Goal: Task Accomplishment & Management: Manage account settings

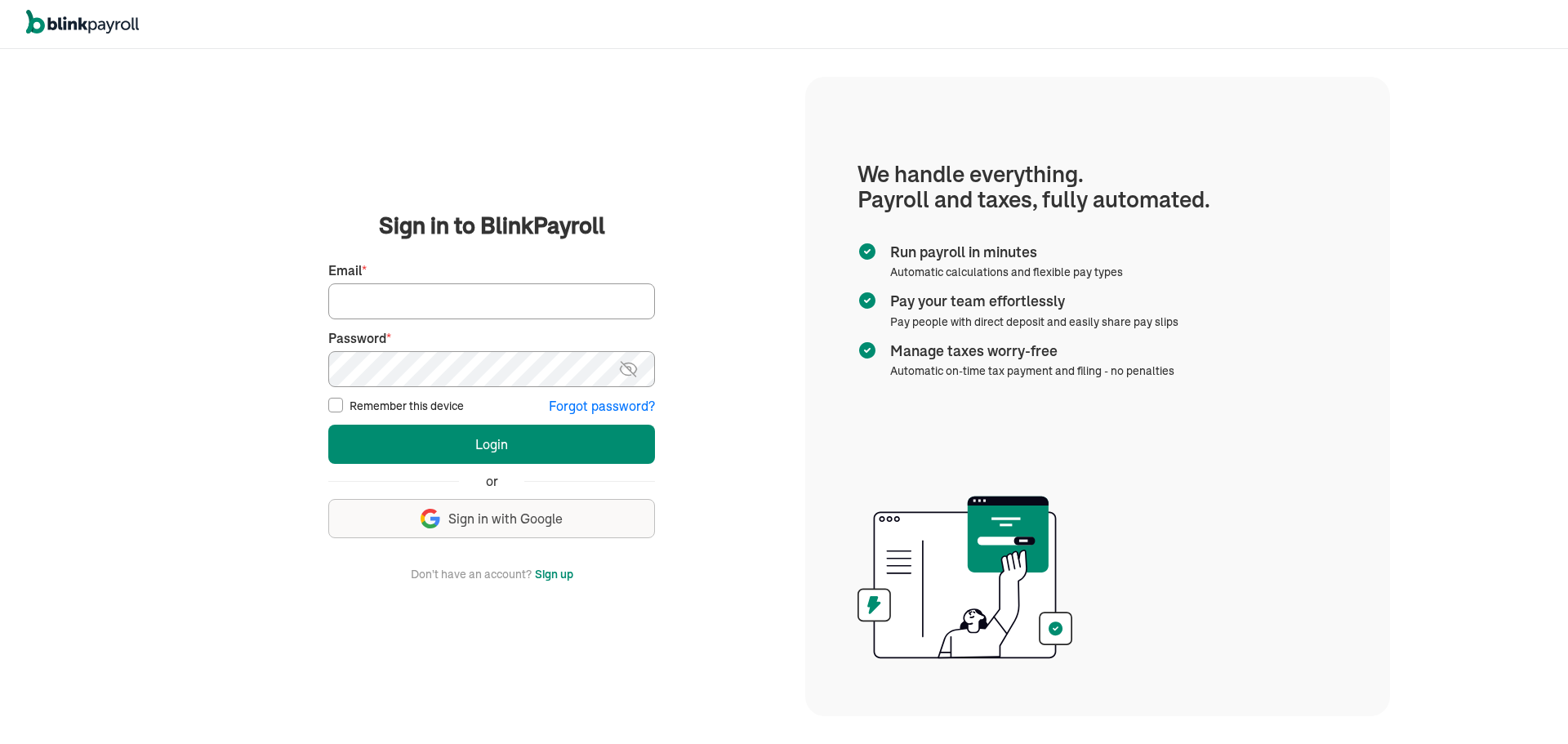
click at [475, 306] on input "Email *" at bounding box center [491, 301] width 327 height 36
type input "[EMAIL_ADDRESS][DOMAIN_NAME]"
click at [632, 362] on img at bounding box center [628, 369] width 21 height 20
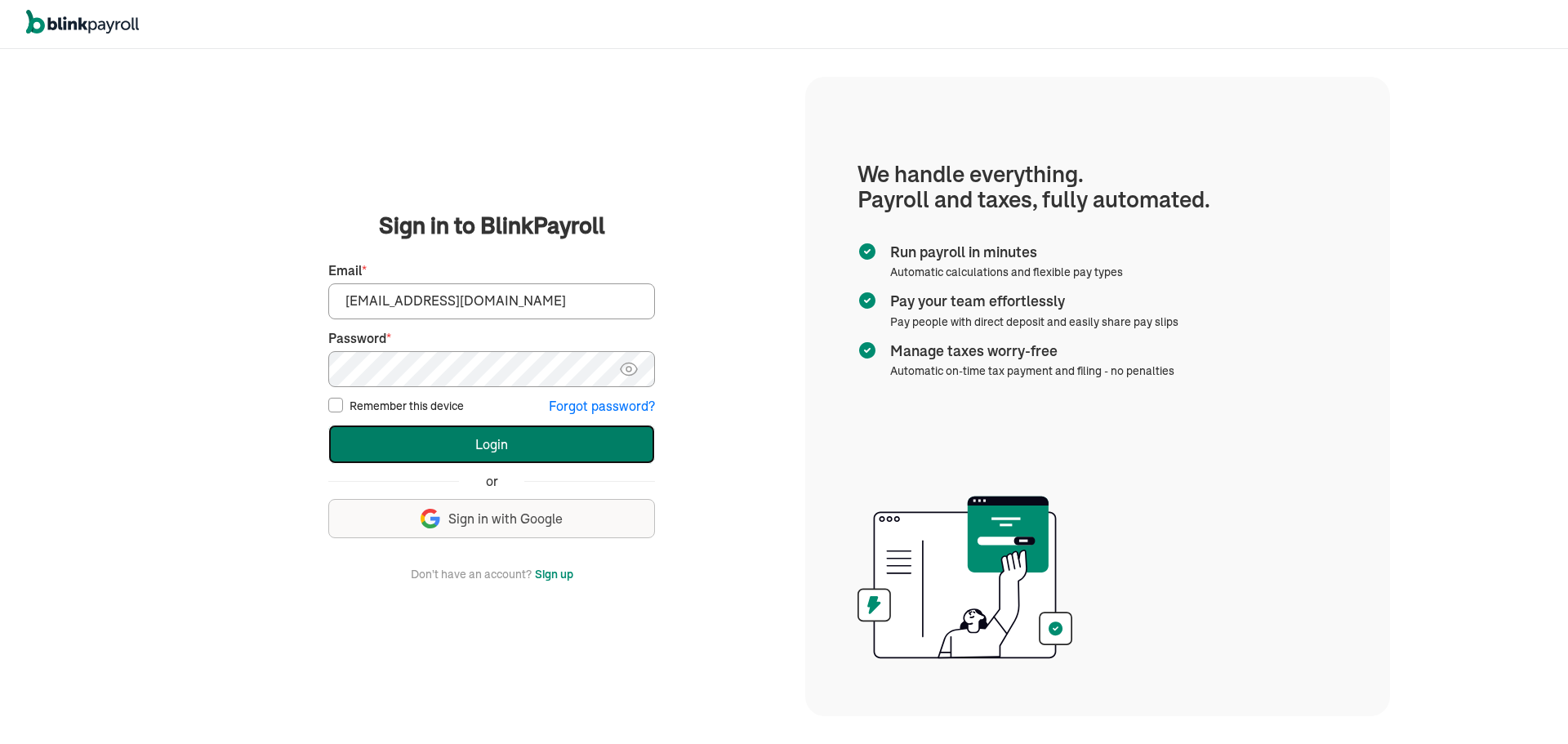
click at [475, 433] on button "Login" at bounding box center [491, 444] width 327 height 39
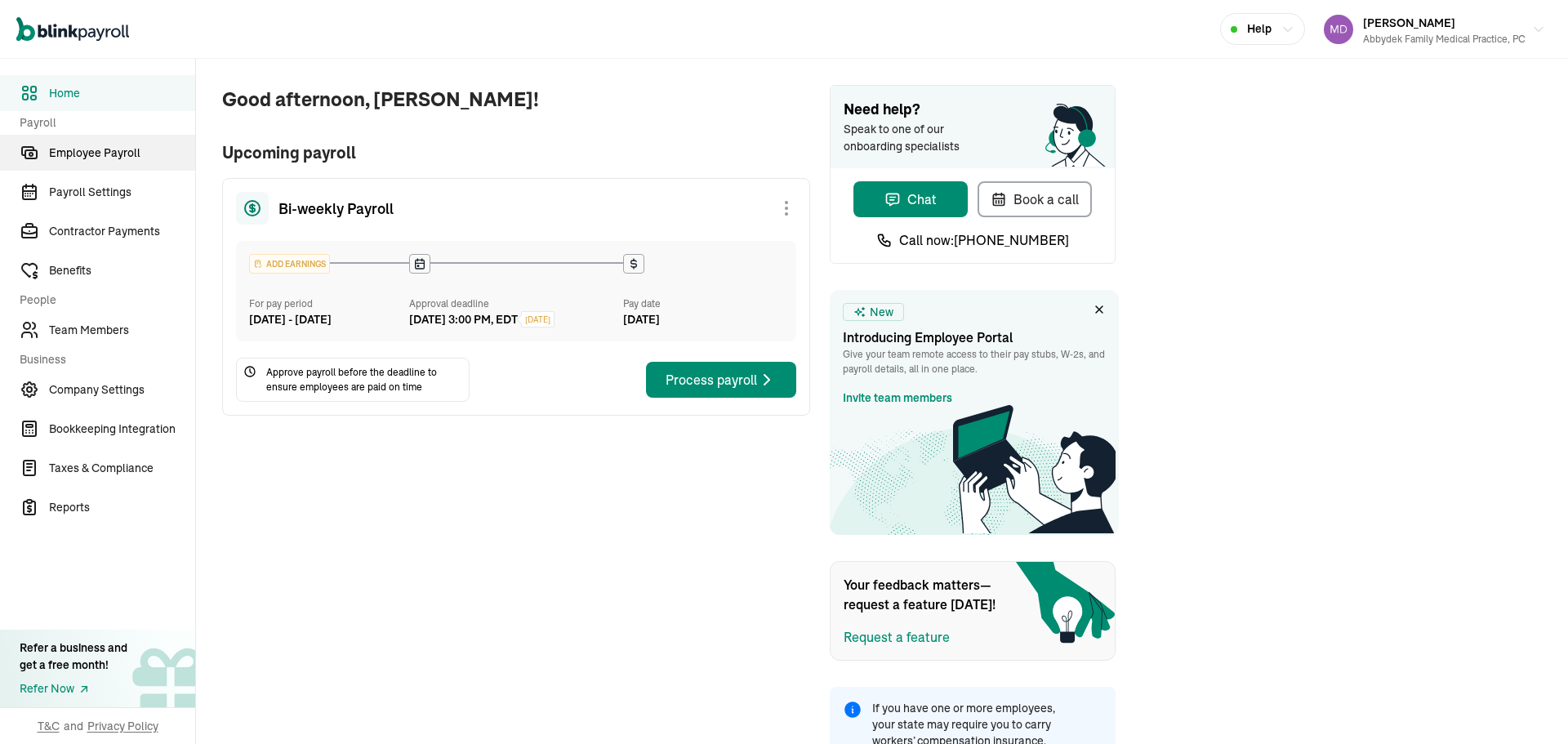
click at [133, 162] on link "Employee Payroll" at bounding box center [98, 152] width 195 height 36
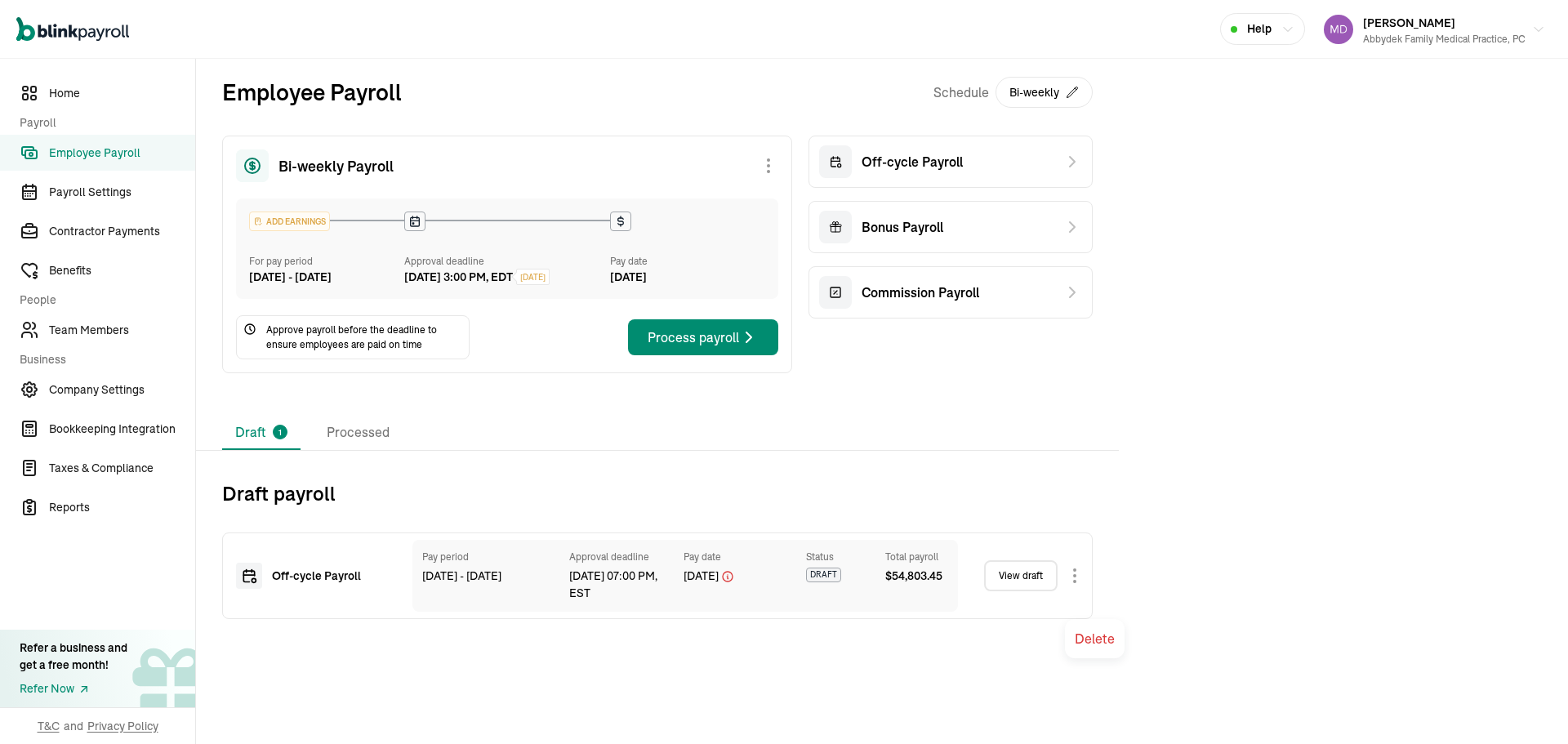
click at [1071, 591] on body "Open main menu Help Emmanuel Fashakin Abbydek Family Medical Practice, PC Home …" at bounding box center [784, 372] width 1568 height 744
click at [54, 331] on span "Team Members" at bounding box center [122, 331] width 146 height 18
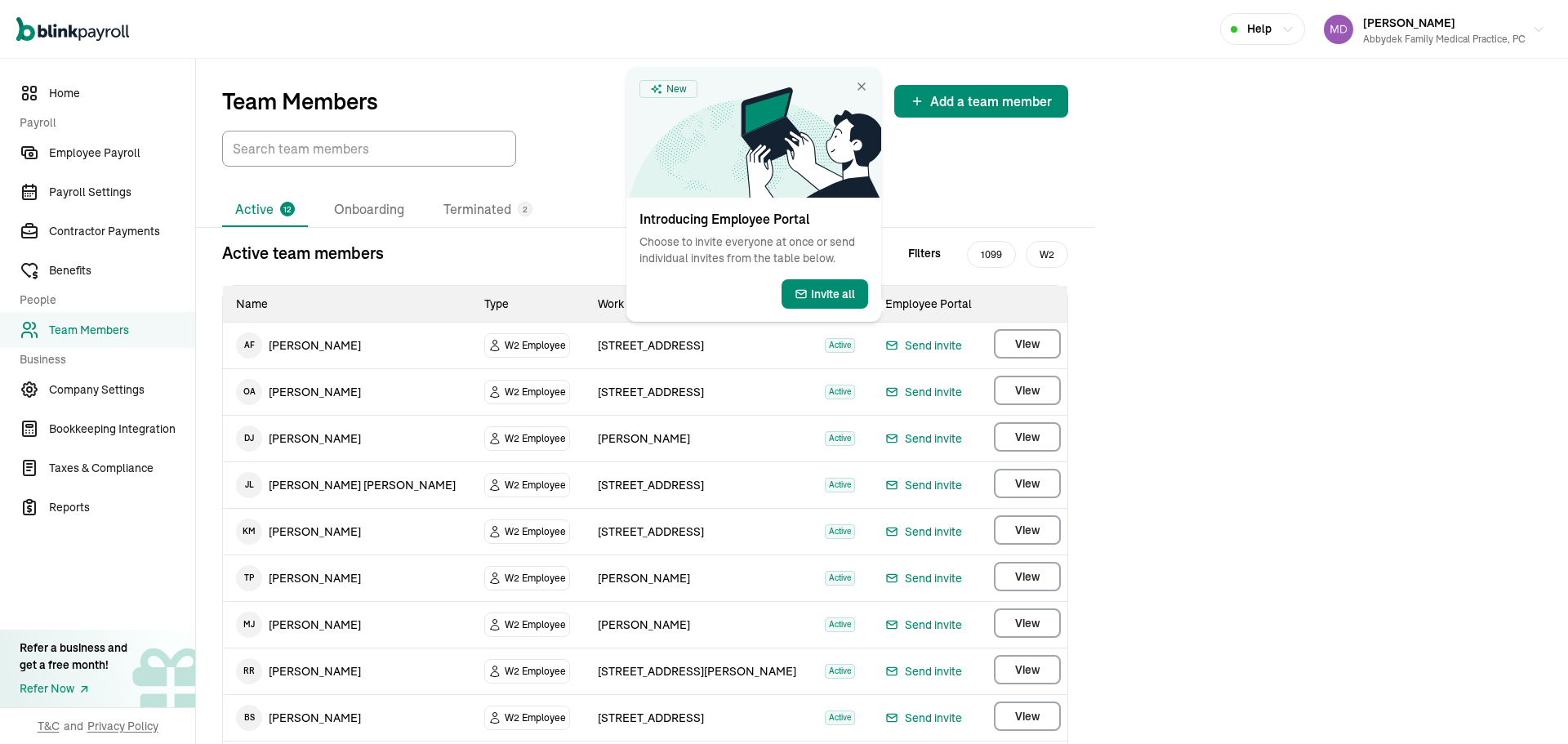
scroll to position [164, 0]
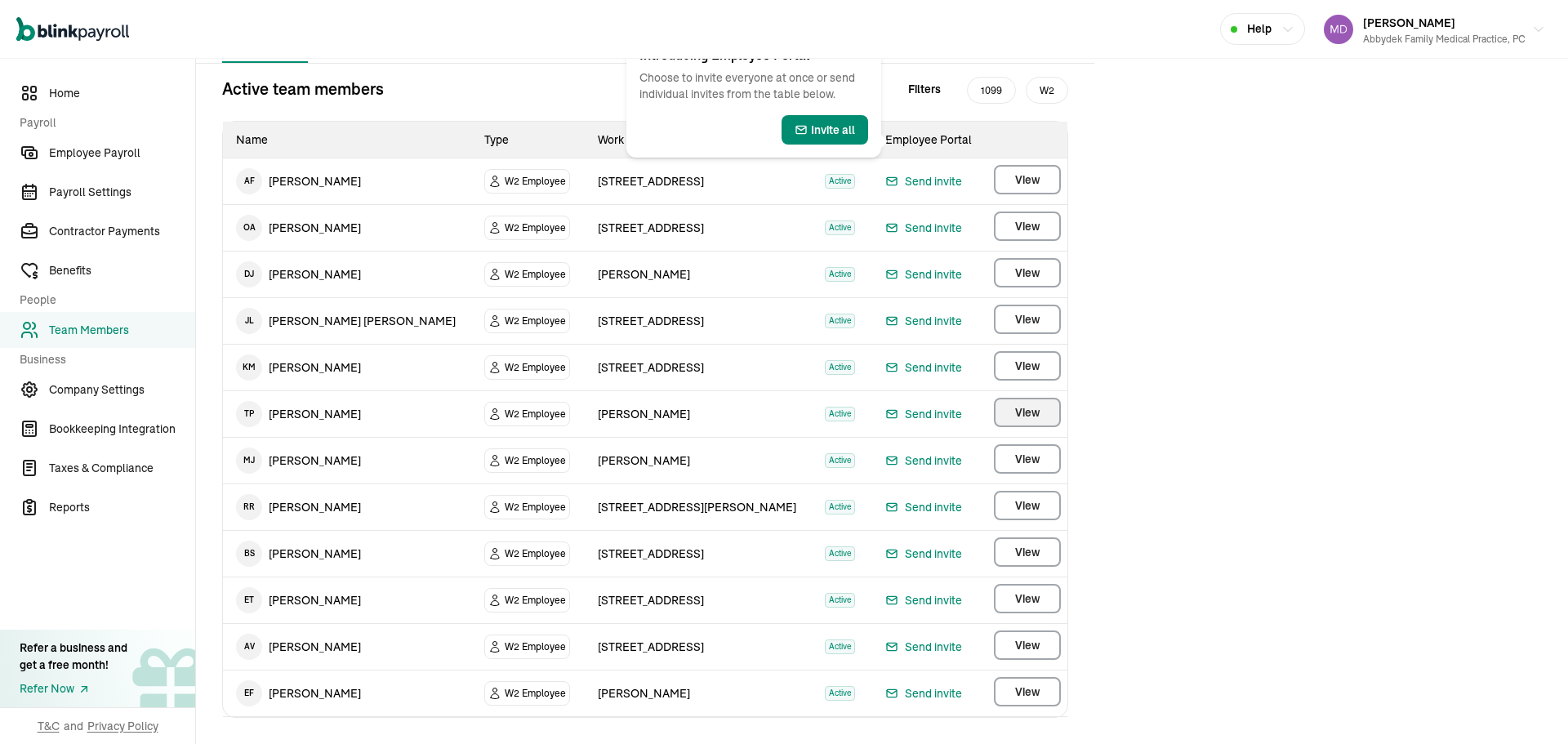
click at [1038, 418] on span "View" at bounding box center [1027, 412] width 24 height 17
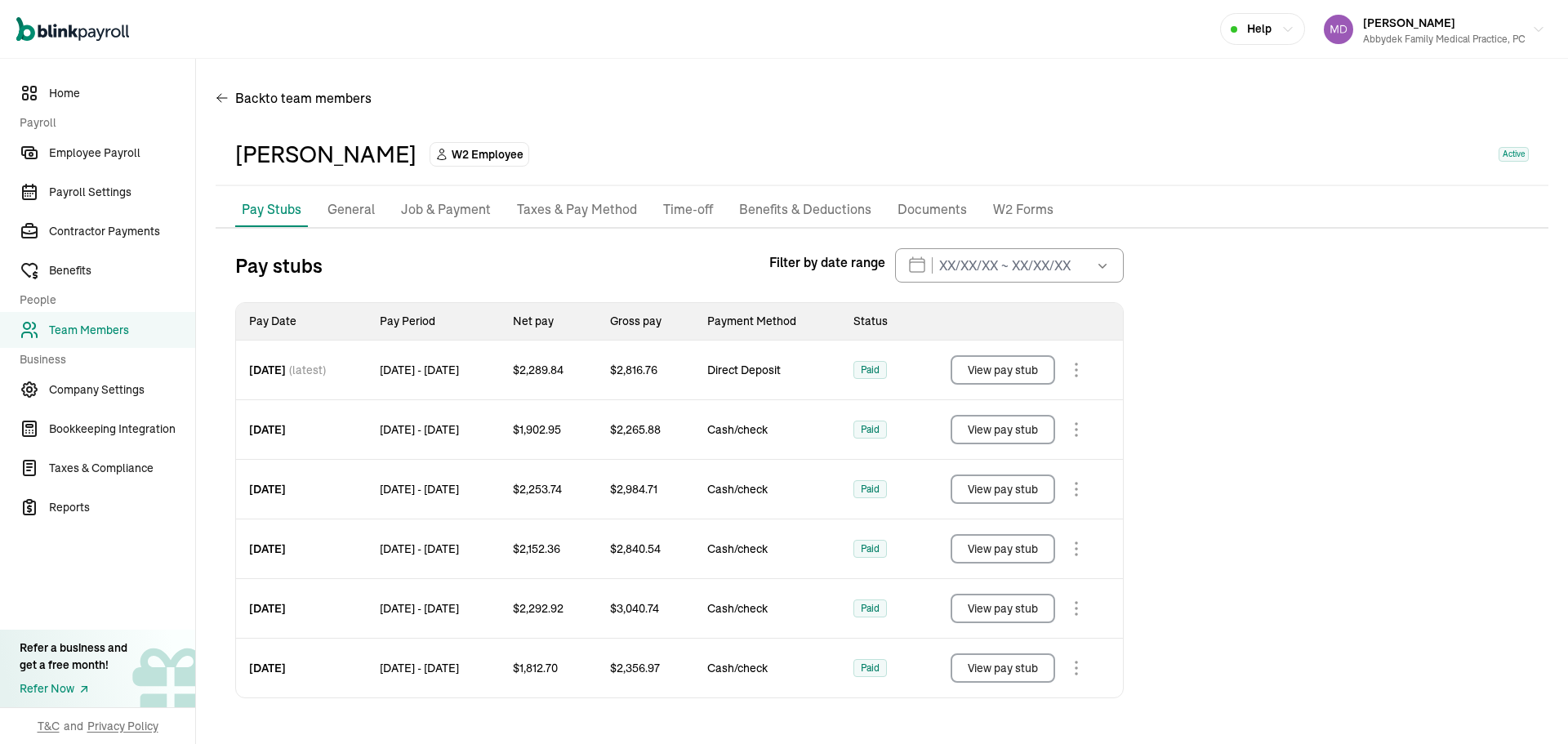
click at [588, 211] on p "Taxes & Pay Method" at bounding box center [577, 210] width 120 height 21
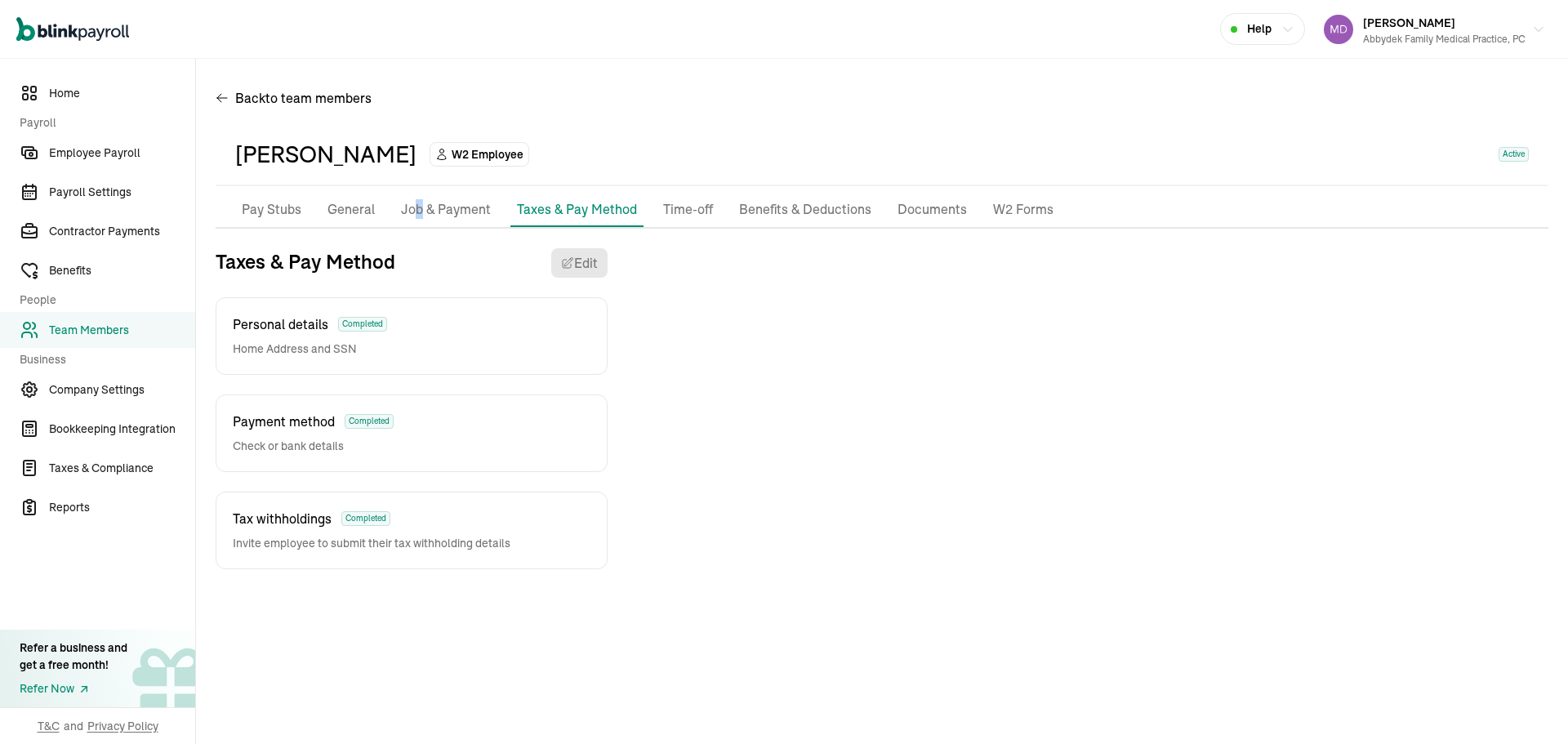
click at [418, 200] on p "Job & Payment" at bounding box center [446, 210] width 90 height 21
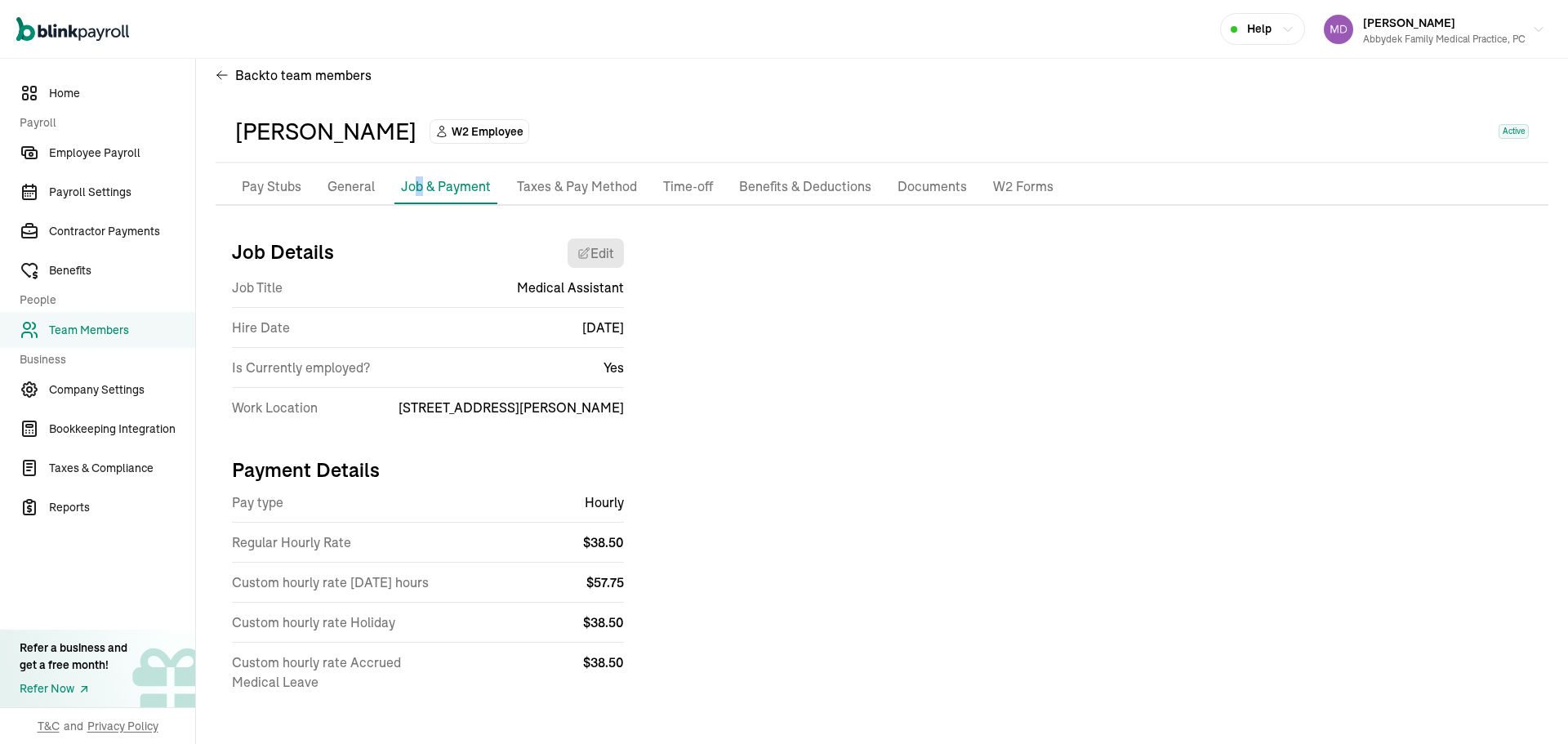
scroll to position [32, 0]
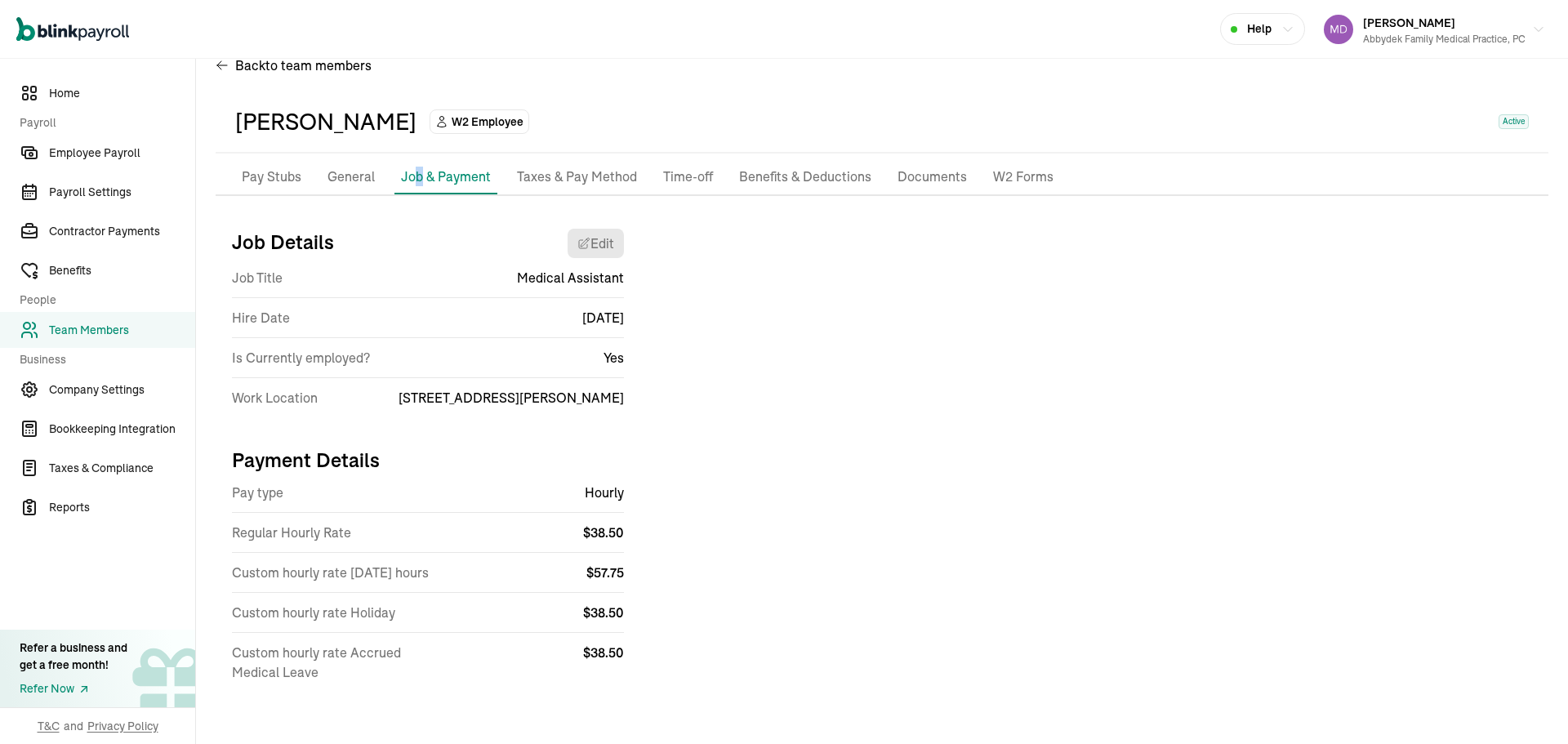
click at [88, 338] on span "Team Members" at bounding box center [122, 331] width 146 height 18
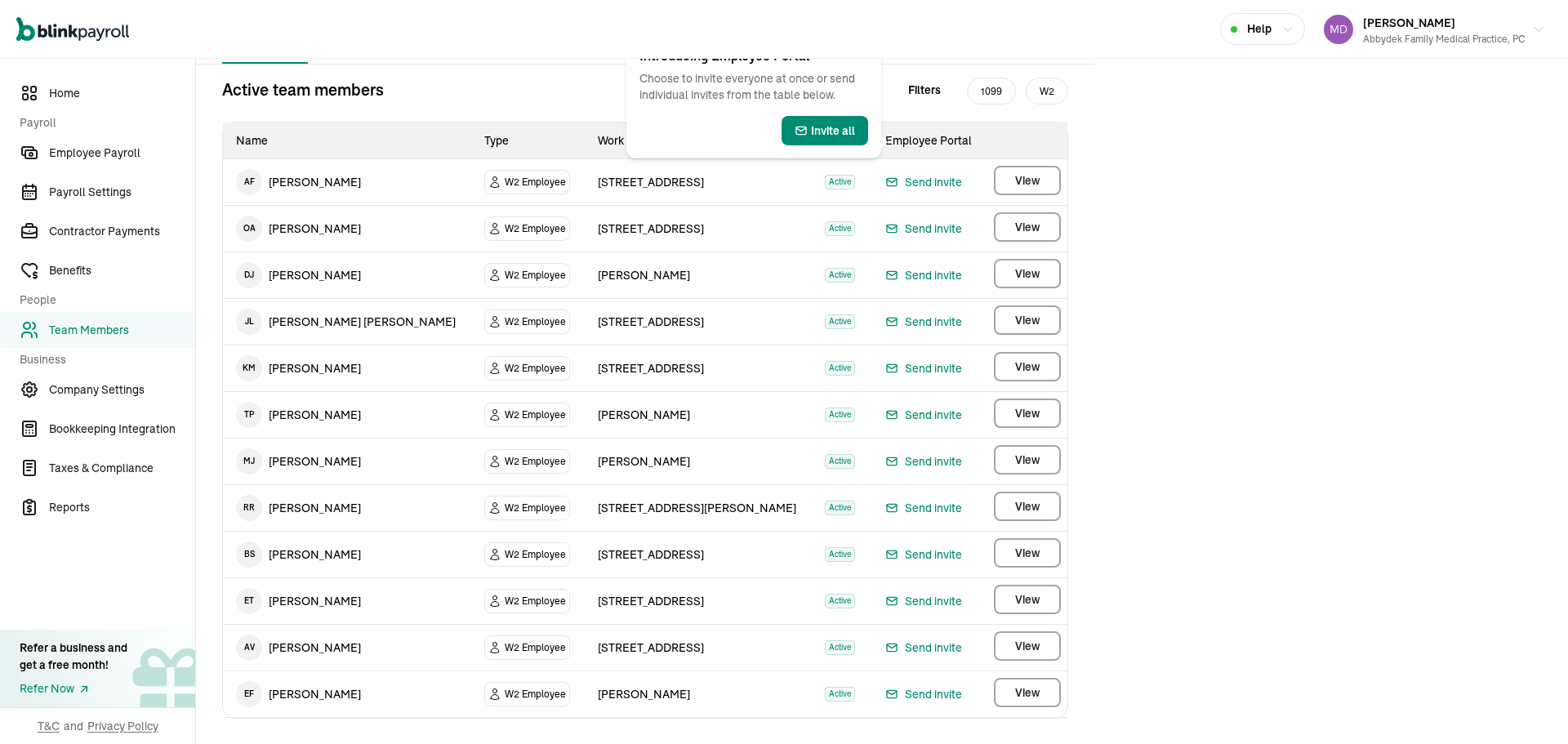
scroll to position [164, 0]
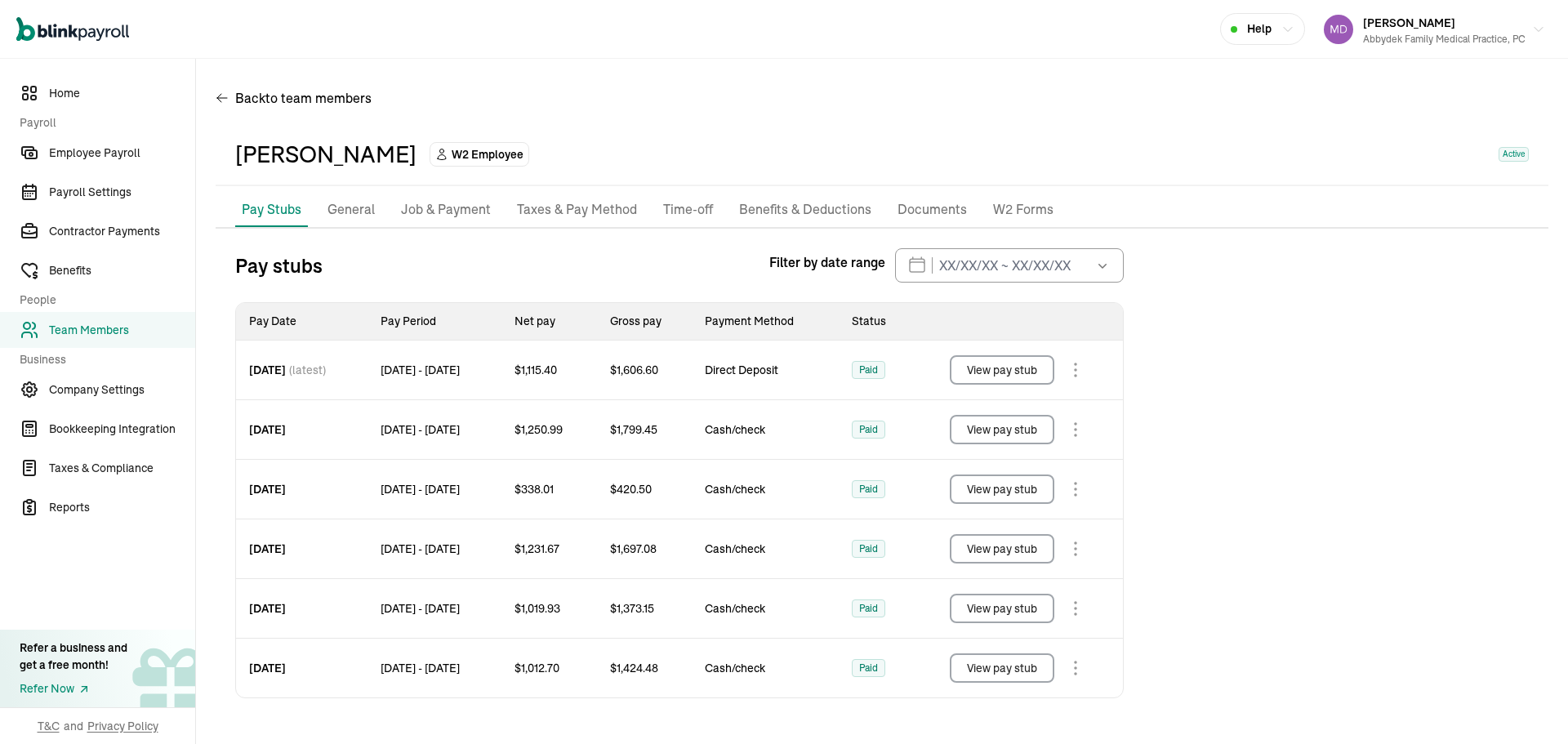
click at [463, 215] on p "Job & Payment" at bounding box center [446, 210] width 90 height 21
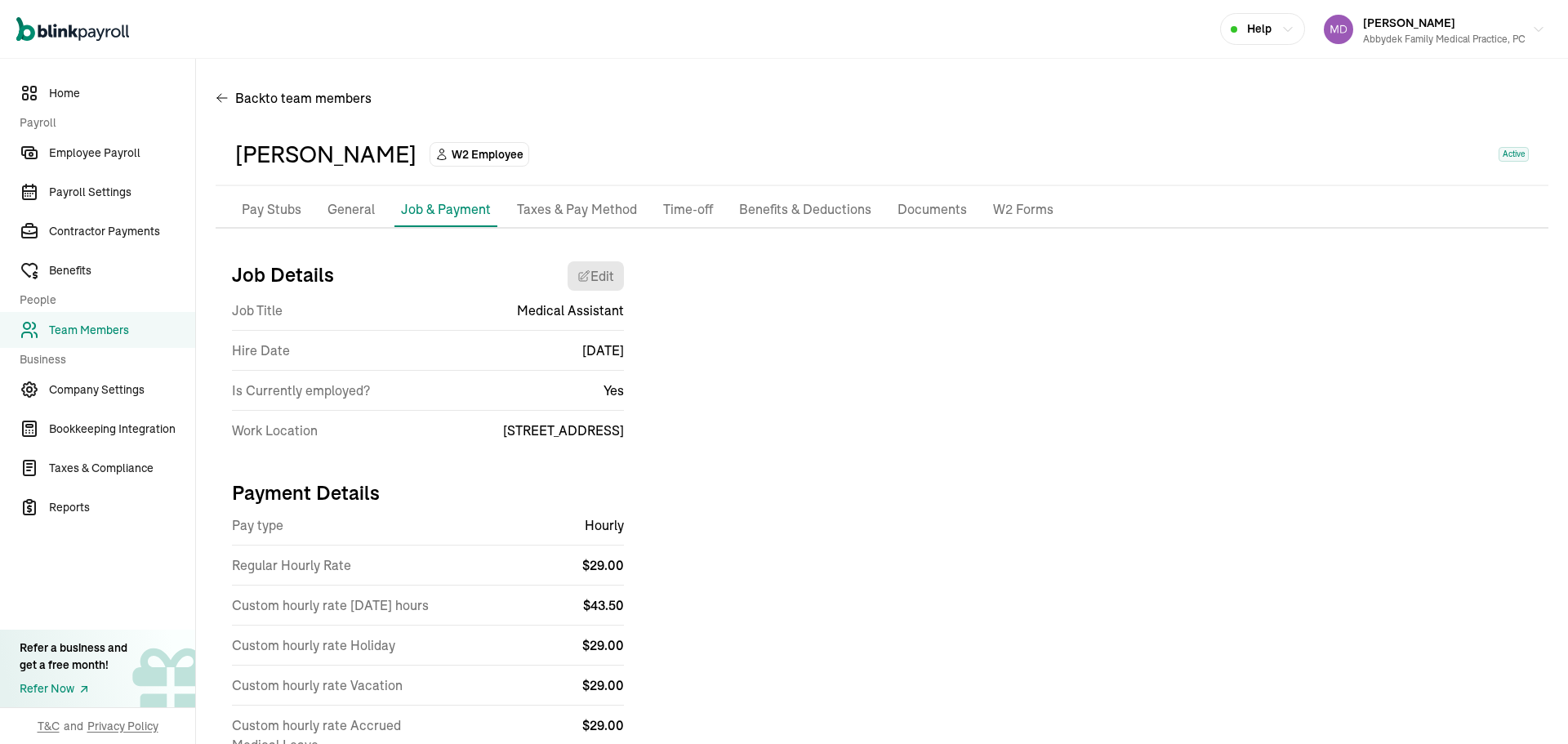
scroll to position [72, 0]
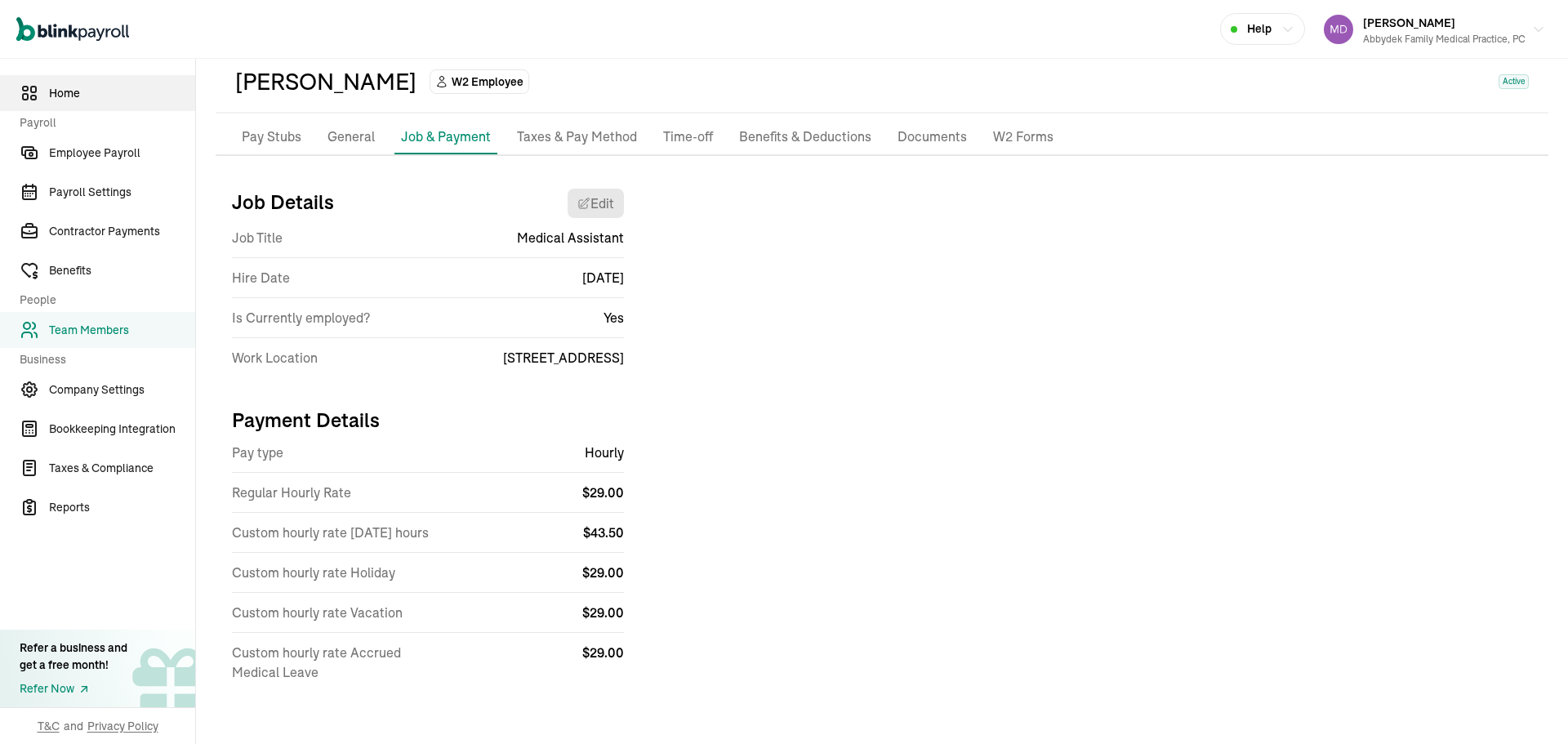
click at [82, 94] on span "Home" at bounding box center [122, 94] width 146 height 18
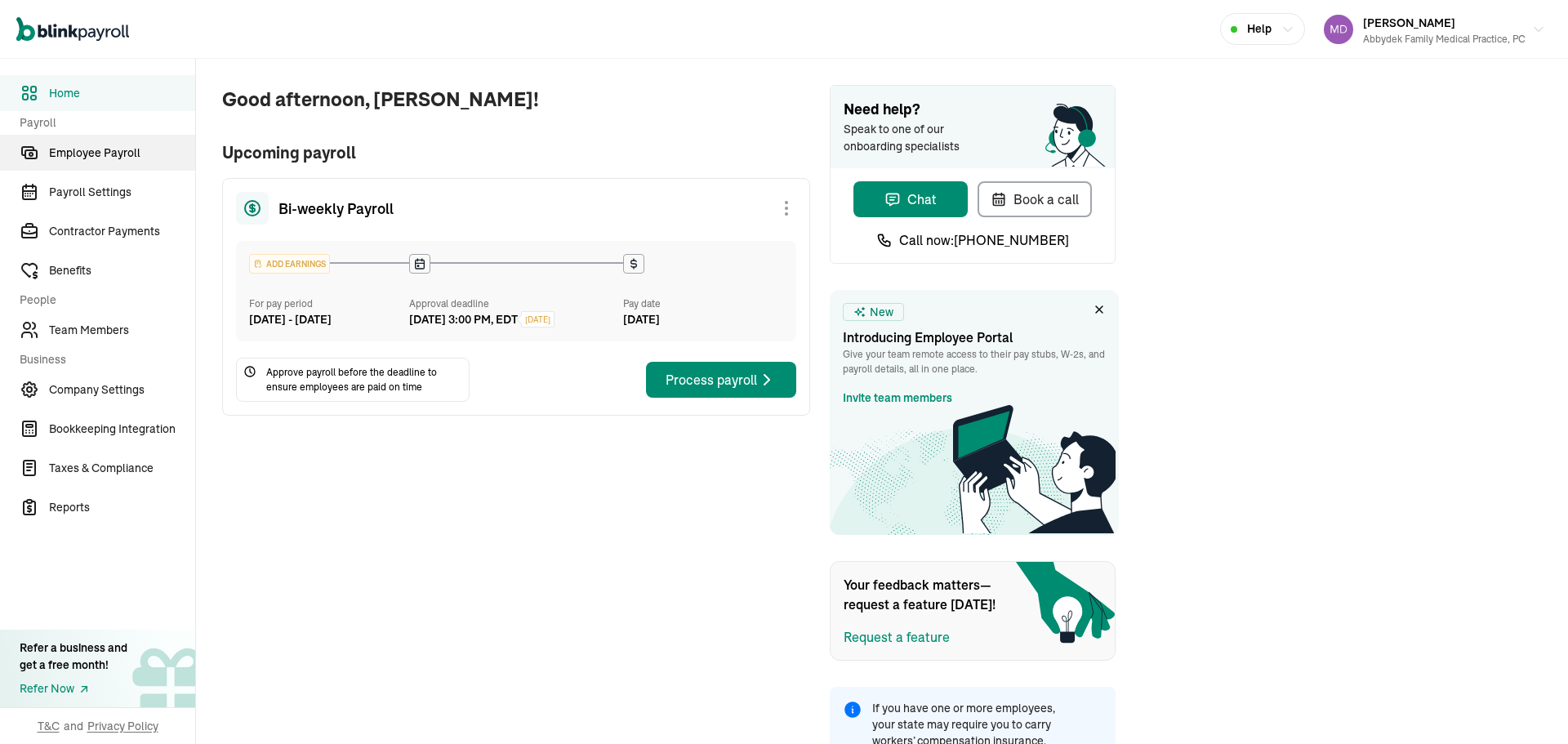
click at [133, 162] on link "Employee Payroll" at bounding box center [98, 152] width 195 height 36
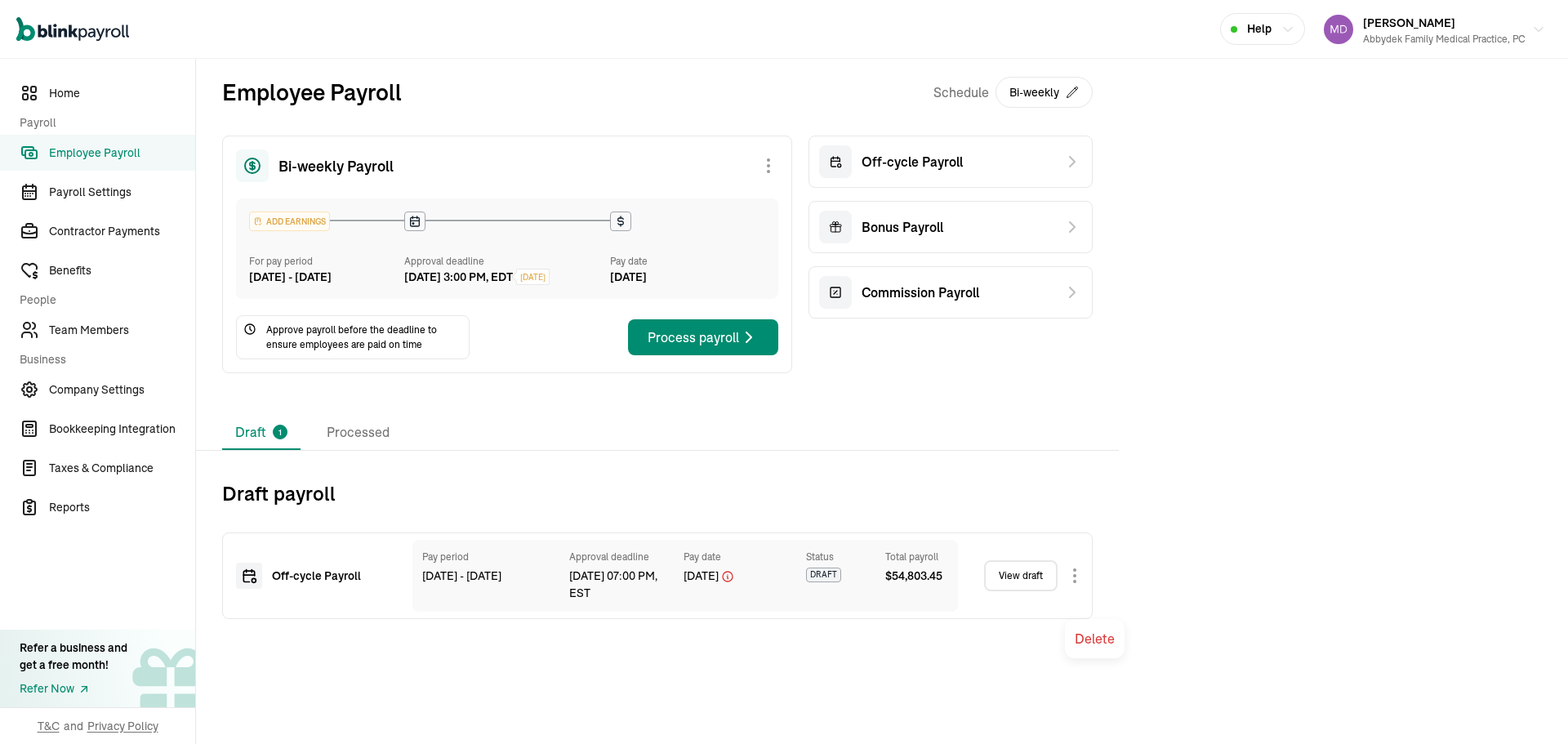
click at [1071, 591] on body "Open main menu Help Emmanuel Fashakin Abbydek Family Medical Practice, PC Home …" at bounding box center [784, 372] width 1568 height 744
click at [54, 331] on span "Team Members" at bounding box center [122, 331] width 146 height 18
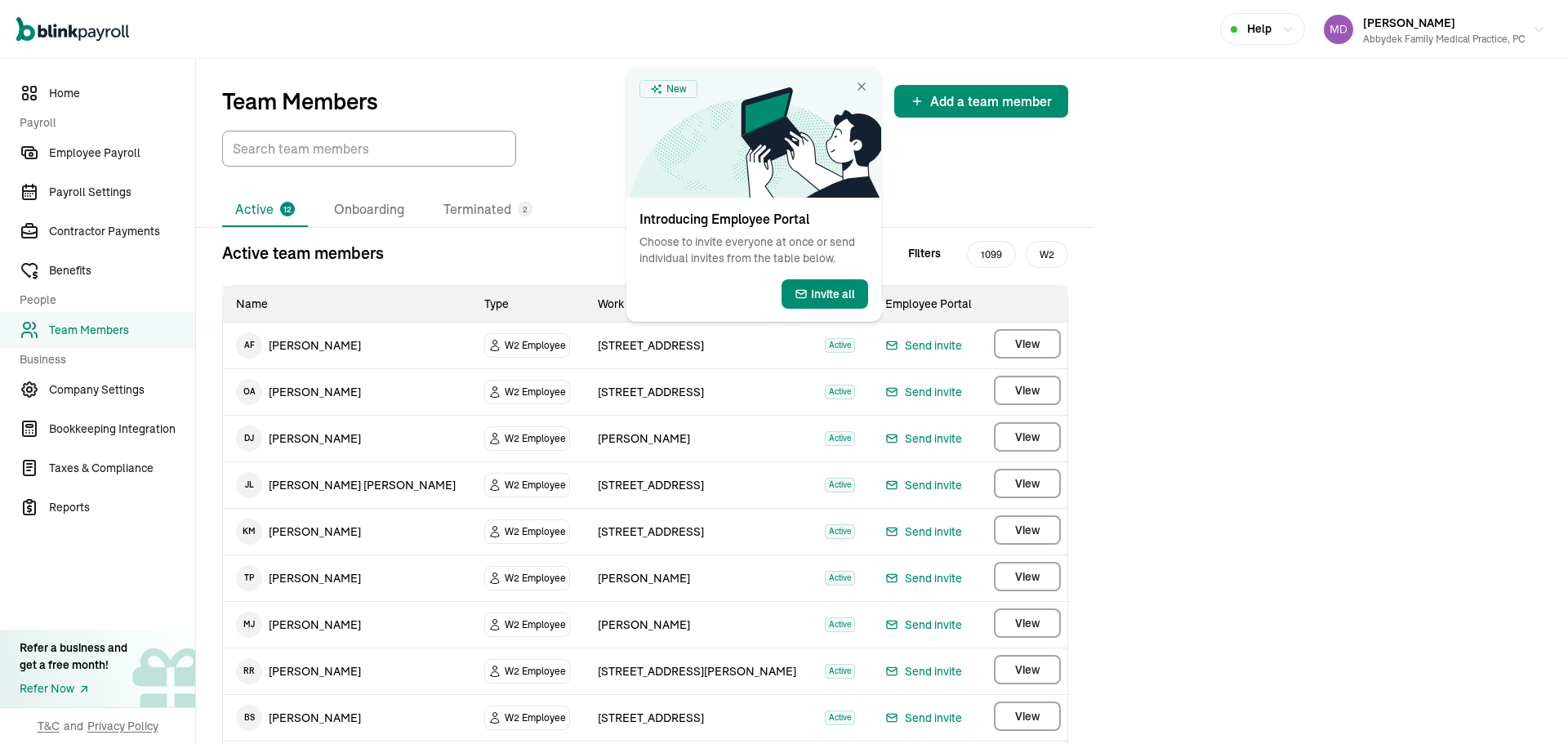
scroll to position [164, 0]
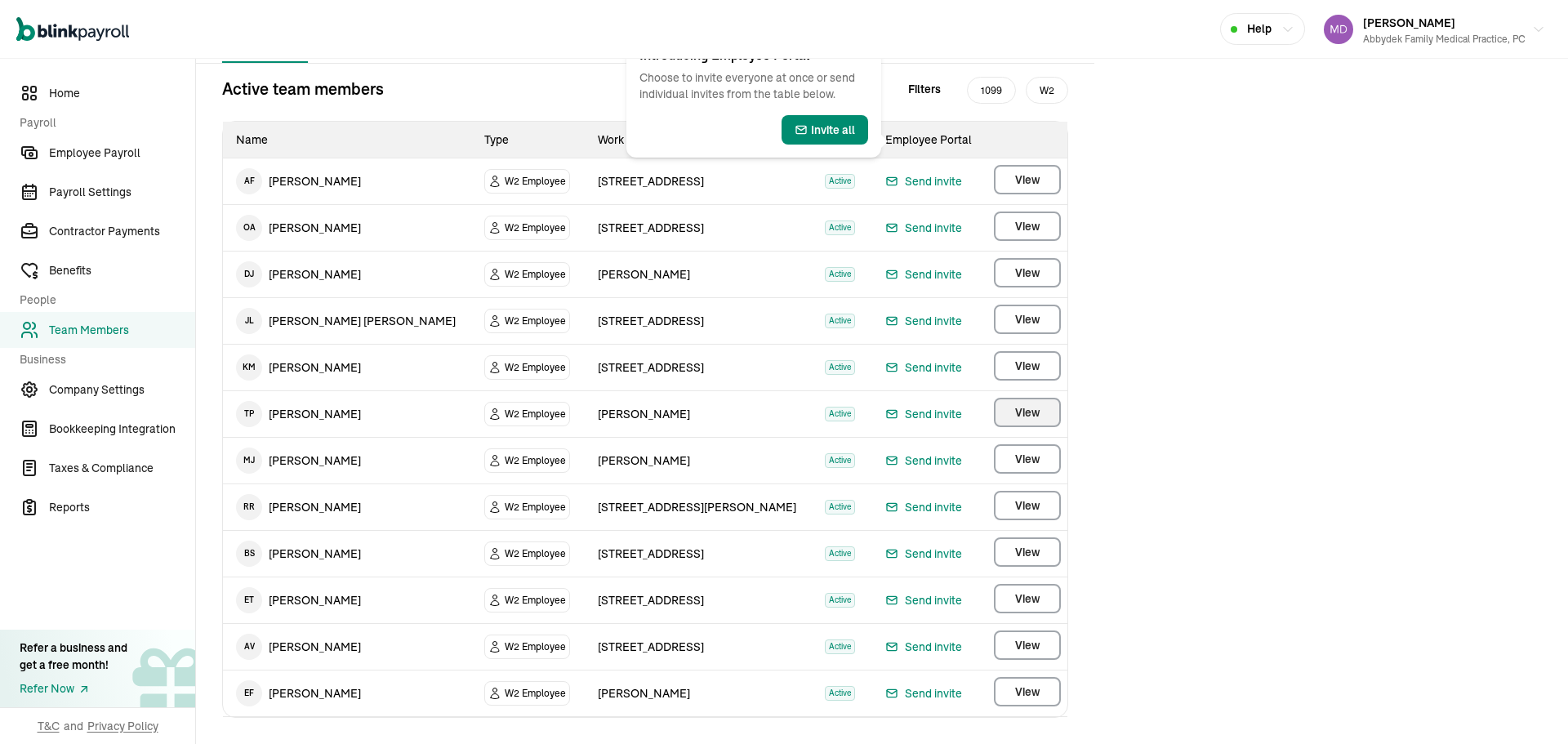
click at [1038, 418] on span "View" at bounding box center [1027, 412] width 24 height 17
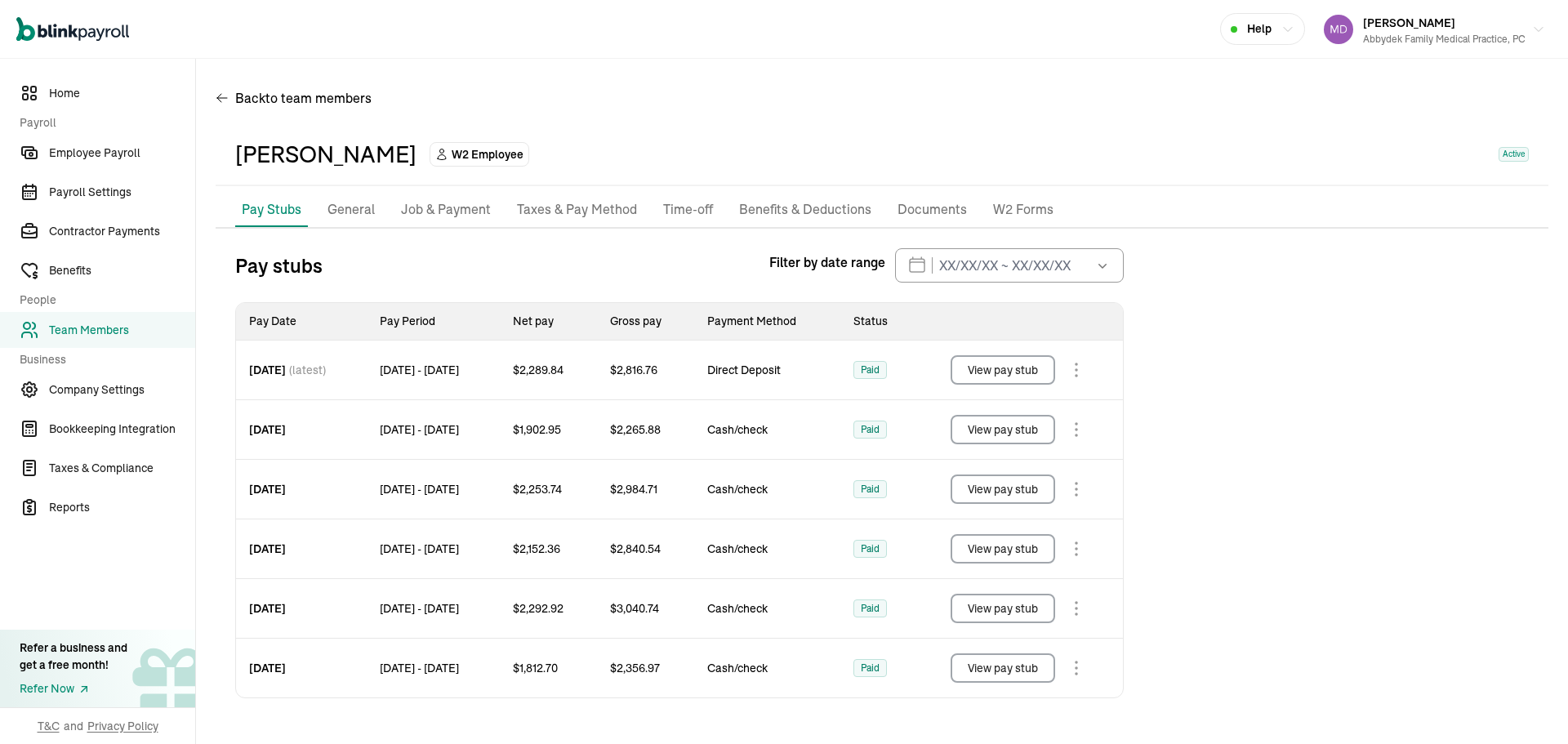
click at [588, 211] on p "Taxes & Pay Method" at bounding box center [577, 210] width 120 height 21
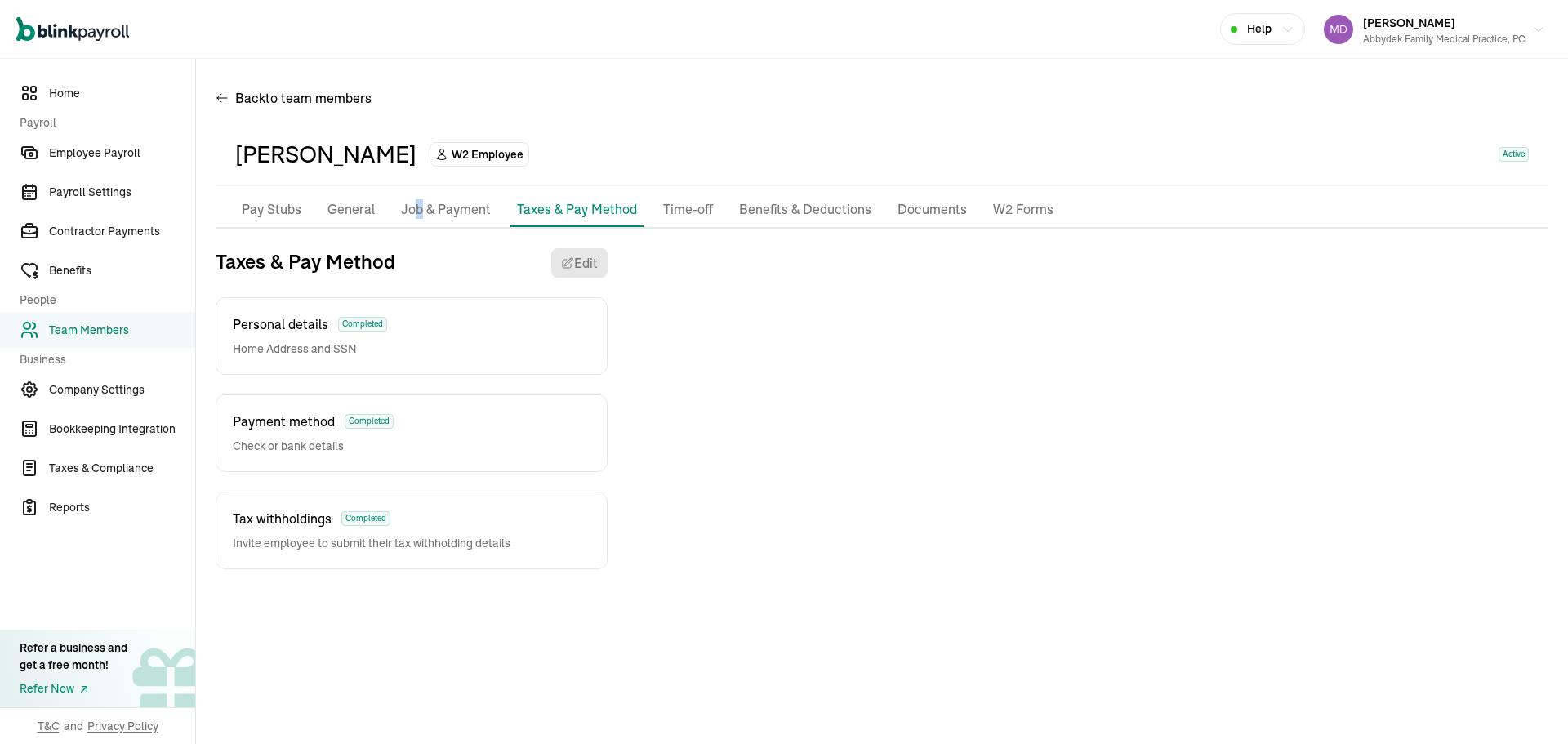
click at [418, 200] on p "Job & Payment" at bounding box center [446, 210] width 90 height 21
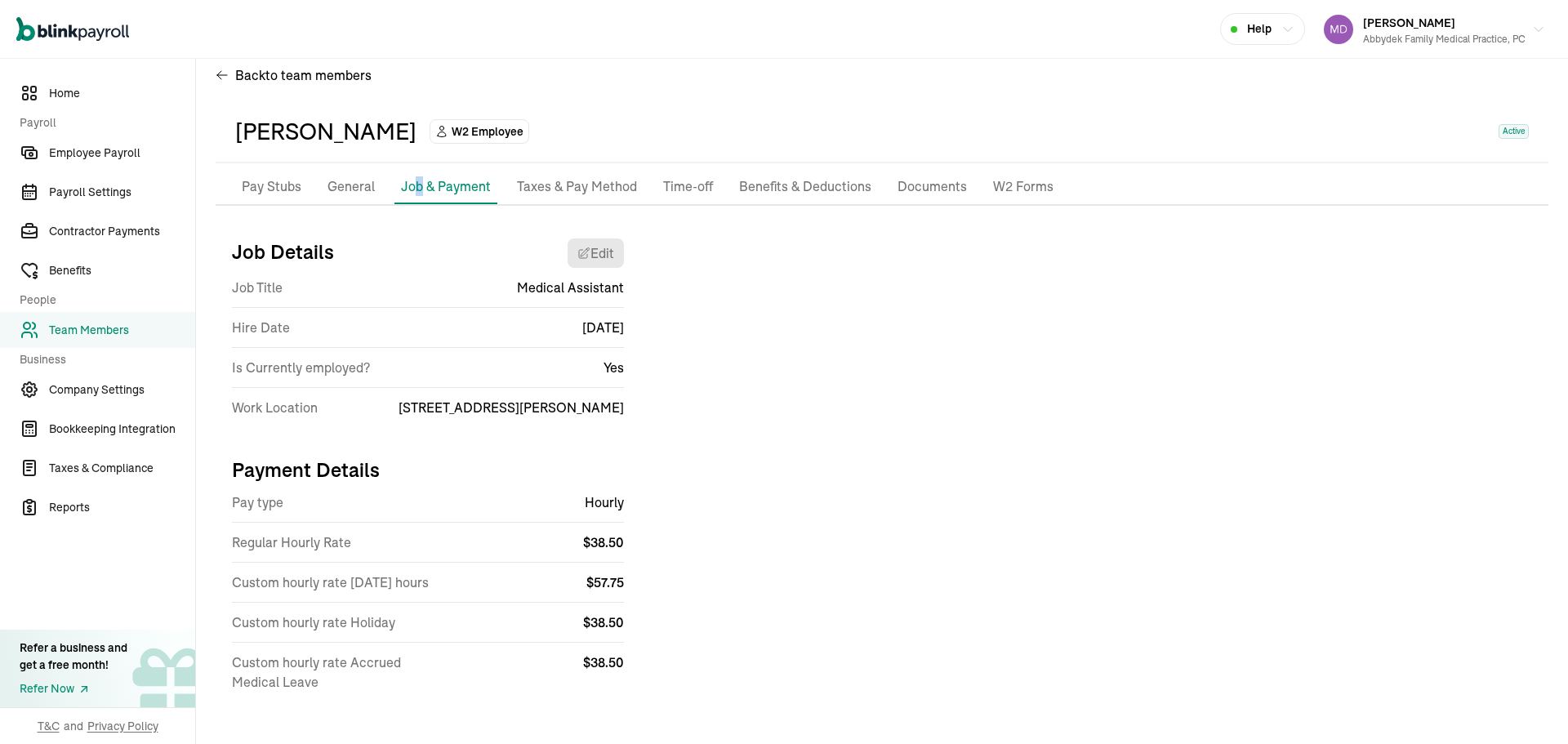
scroll to position [32, 0]
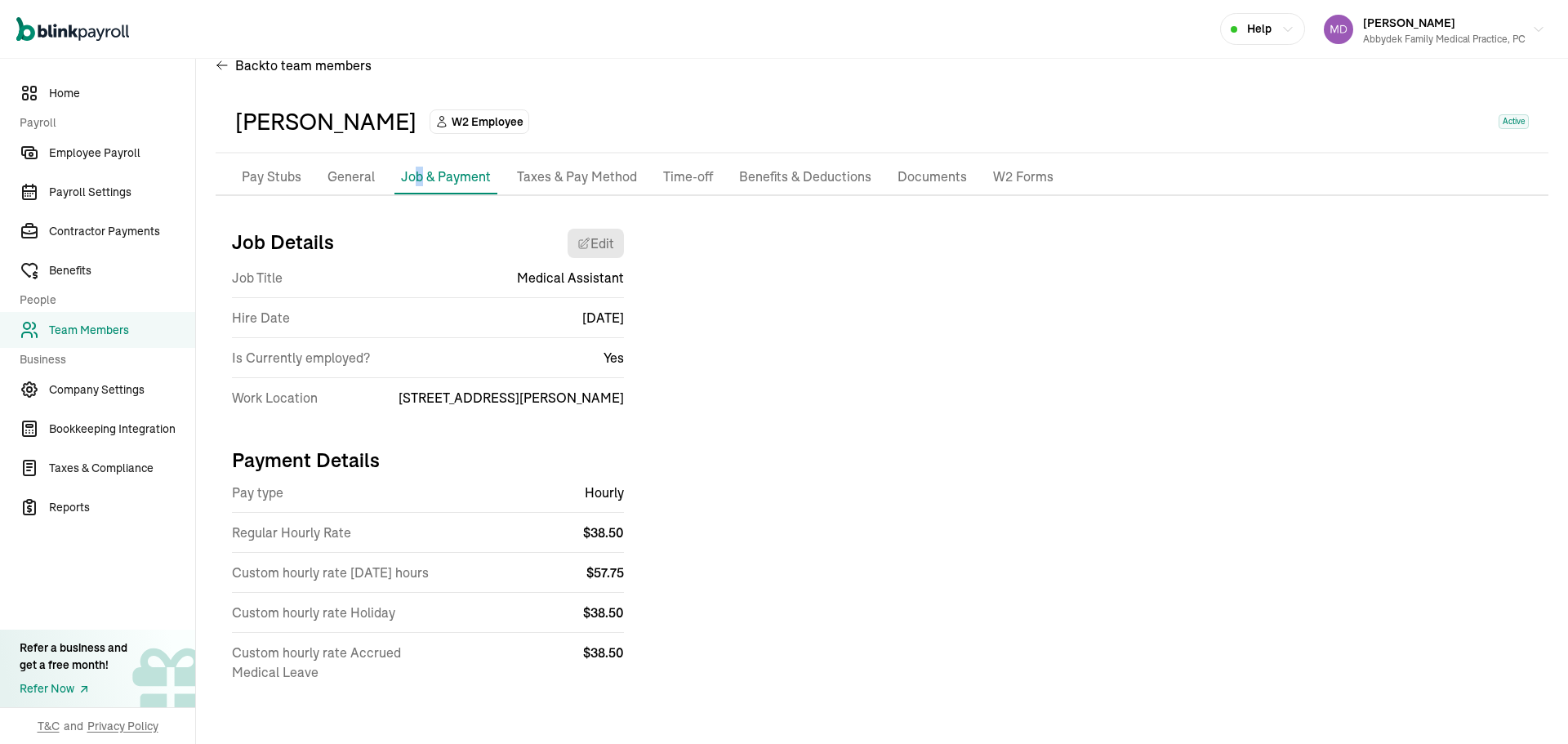
click at [88, 338] on span "Team Members" at bounding box center [122, 331] width 146 height 18
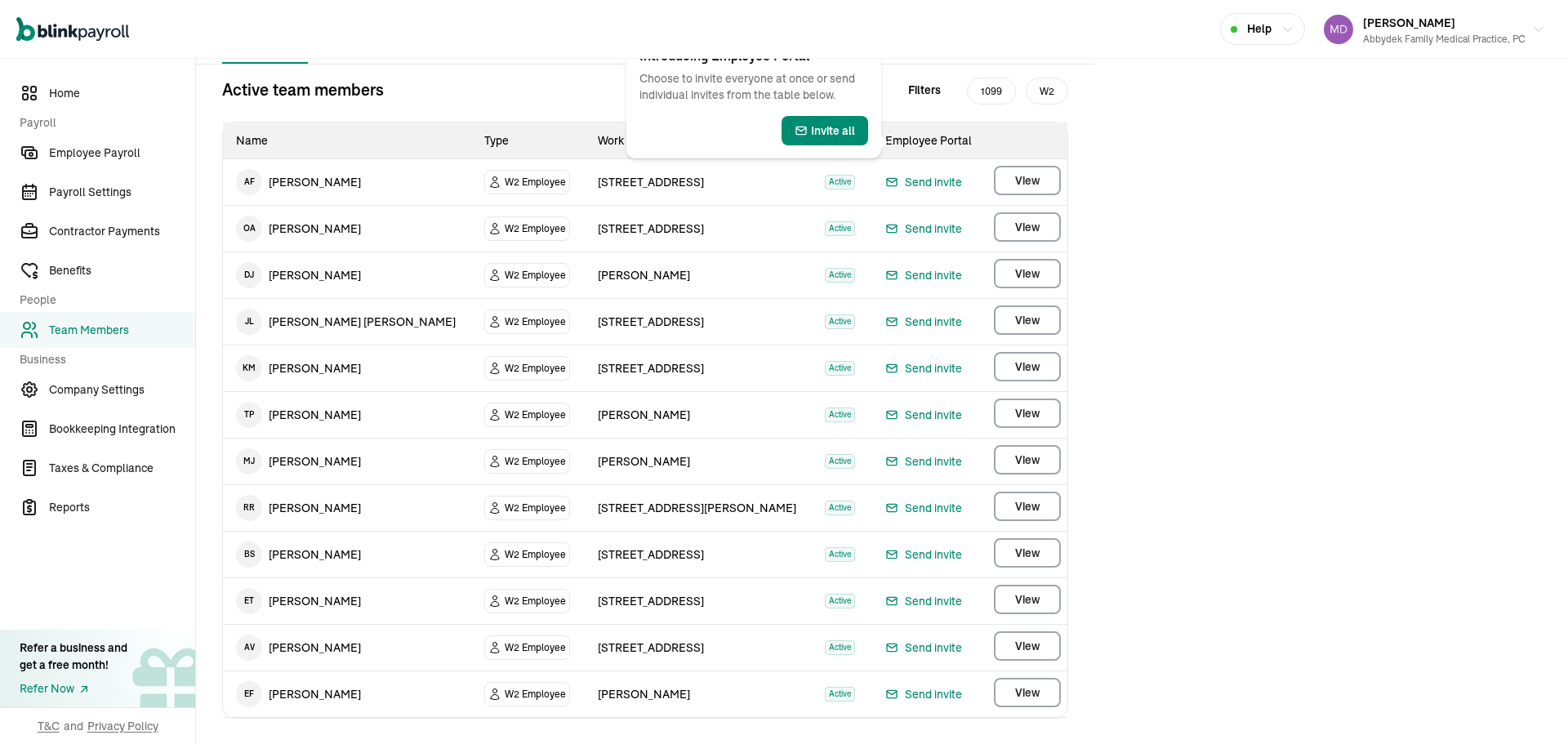
scroll to position [164, 0]
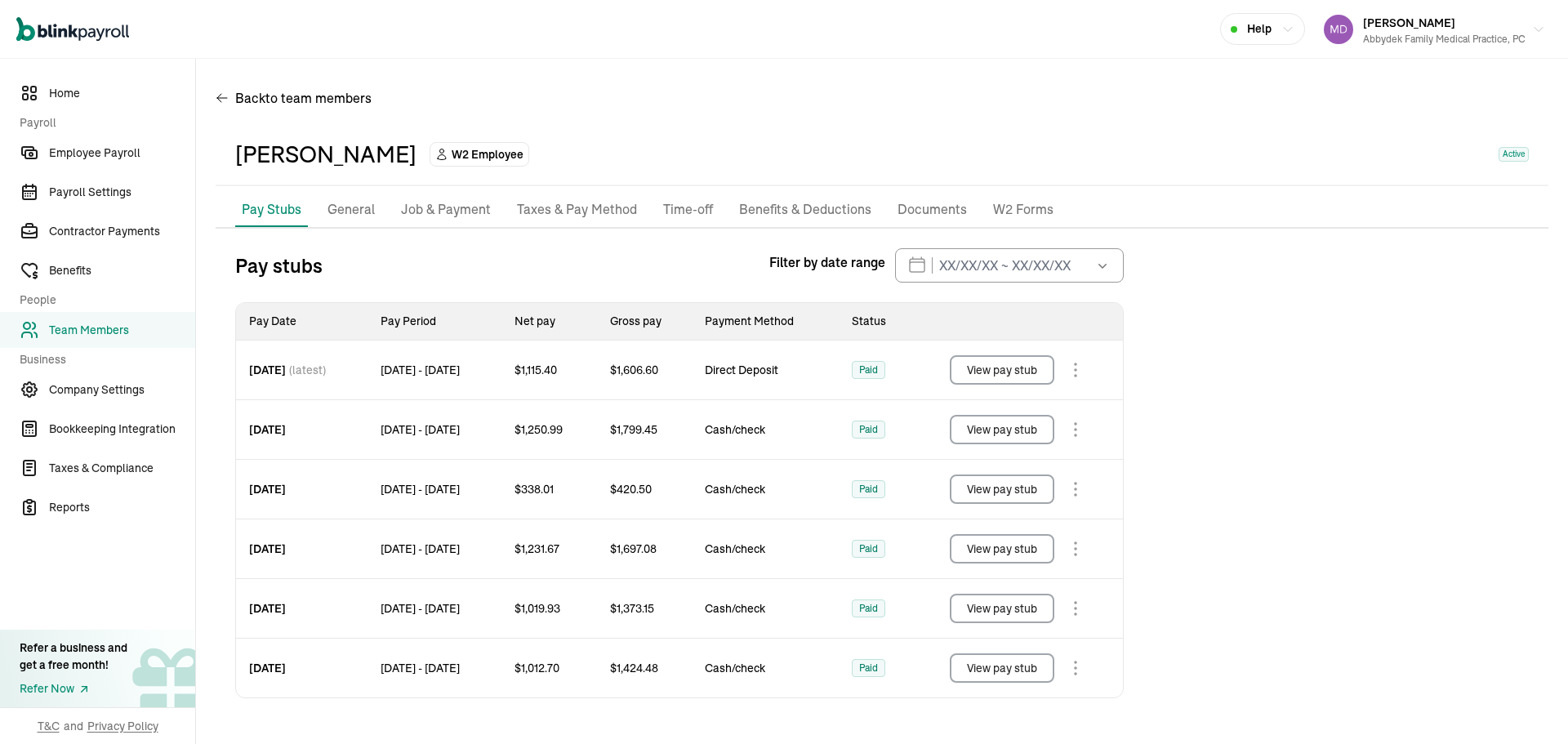
click at [463, 215] on p "Job & Payment" at bounding box center [446, 210] width 90 height 21
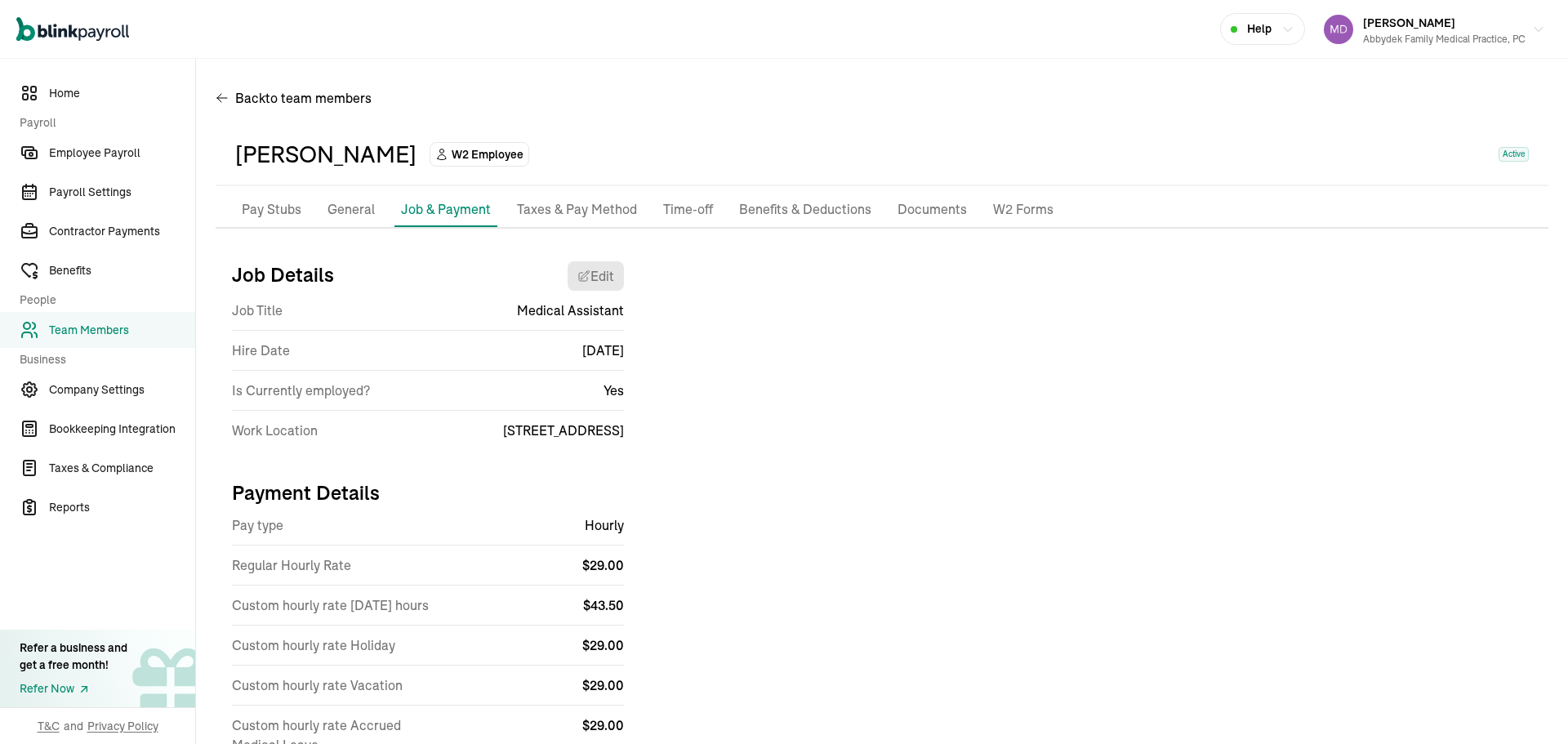
scroll to position [72, 0]
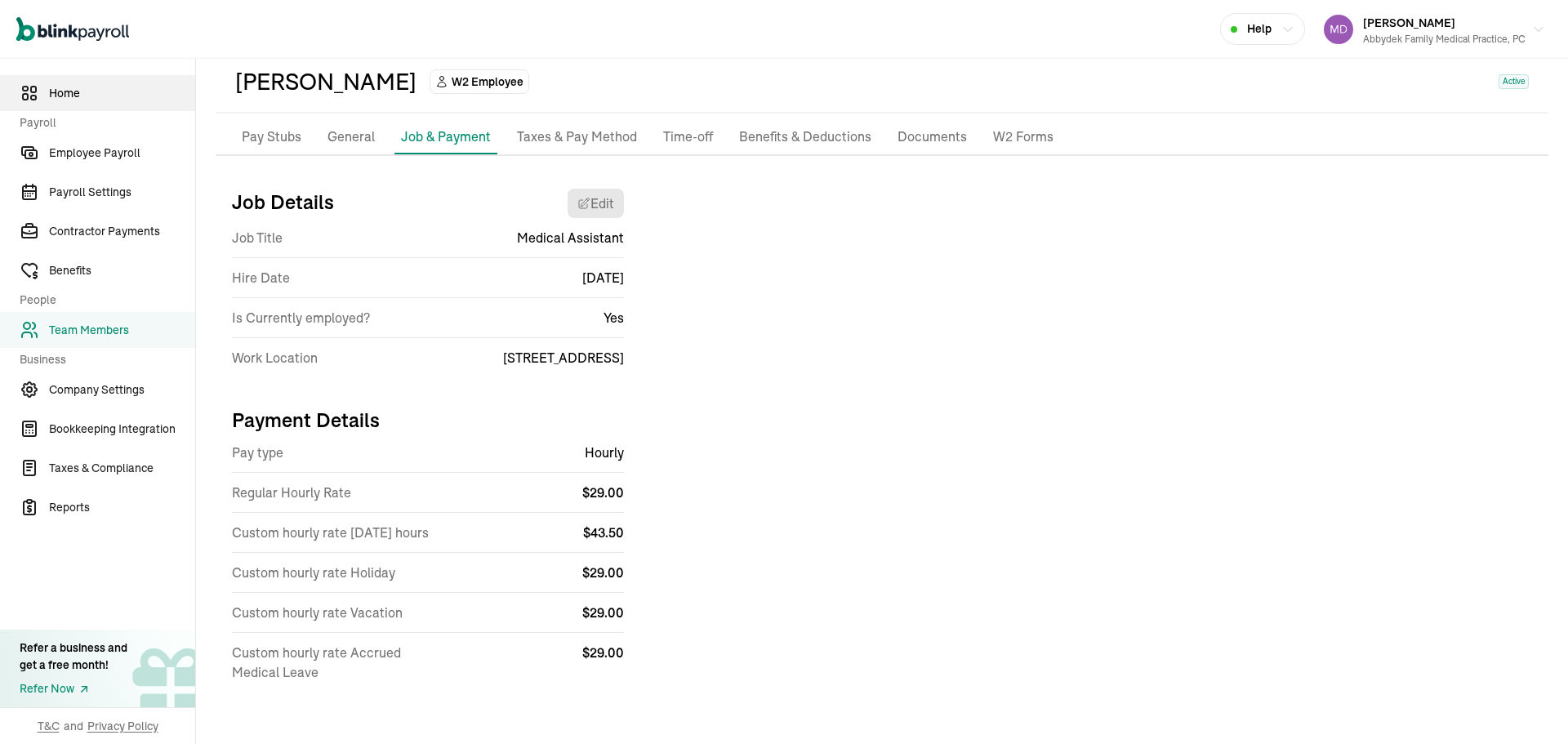
click at [82, 94] on span "Home" at bounding box center [122, 94] width 146 height 18
